Goal: Find contact information: Obtain details needed to contact an individual or organization

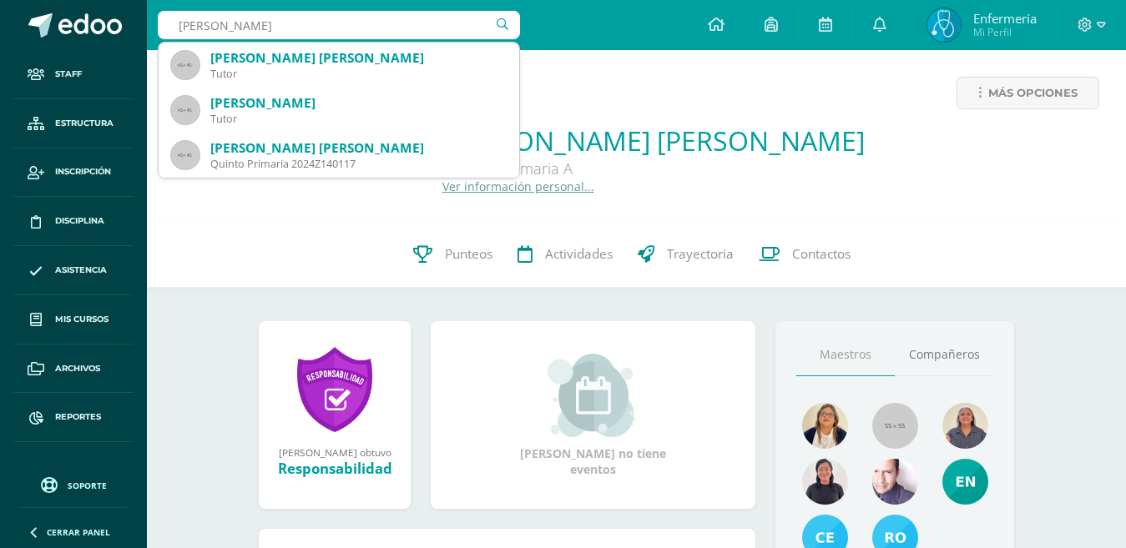
type input "Sandoval Reyes"
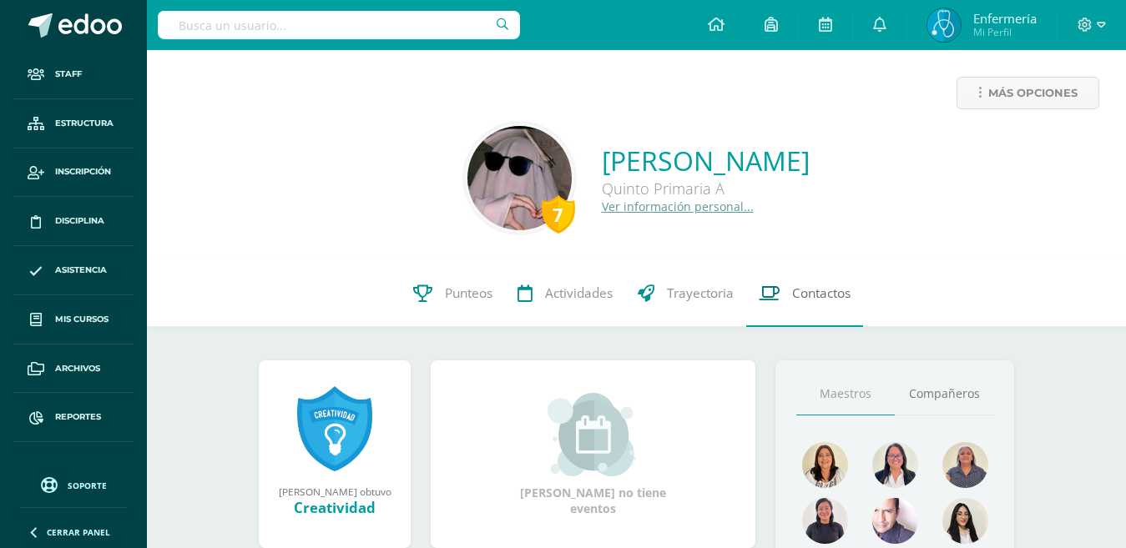
click at [787, 295] on link "Contactos" at bounding box center [804, 293] width 117 height 67
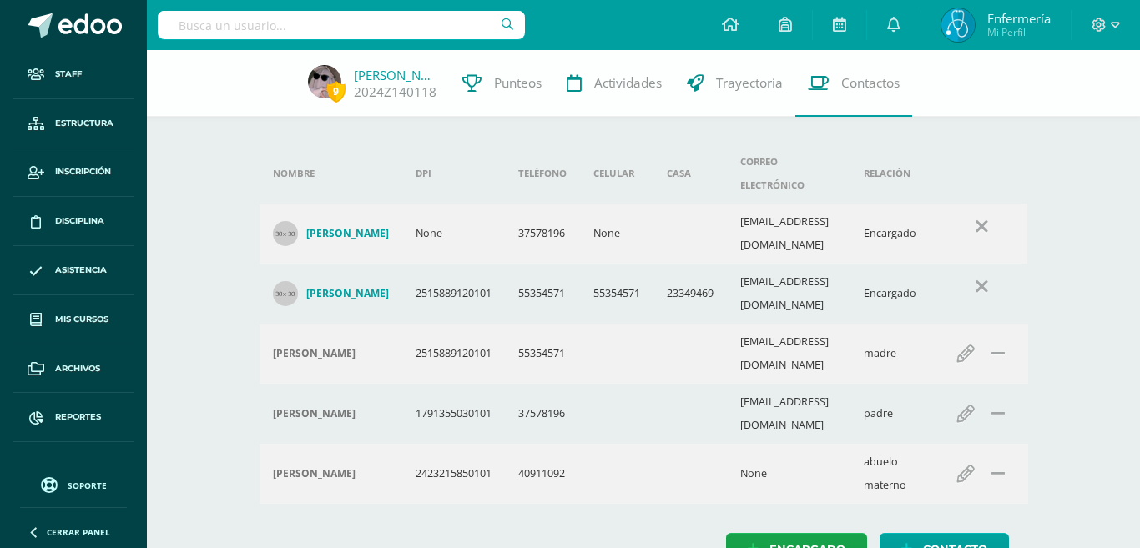
click at [477, 492] on div "Nombre DPI Teléfono Celular Casa Correo electrónico Relación Luis Sandoval None…" at bounding box center [644, 324] width 822 height 549
click at [361, 68] on link "[PERSON_NAME]" at bounding box center [395, 75] width 83 height 17
